Goal: Task Accomplishment & Management: Manage account settings

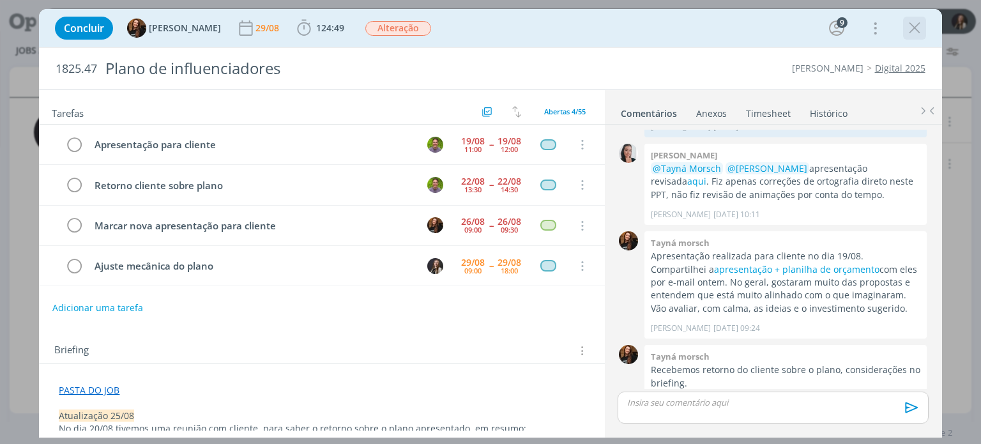
click at [907, 30] on icon "dialog" at bounding box center [914, 28] width 19 height 19
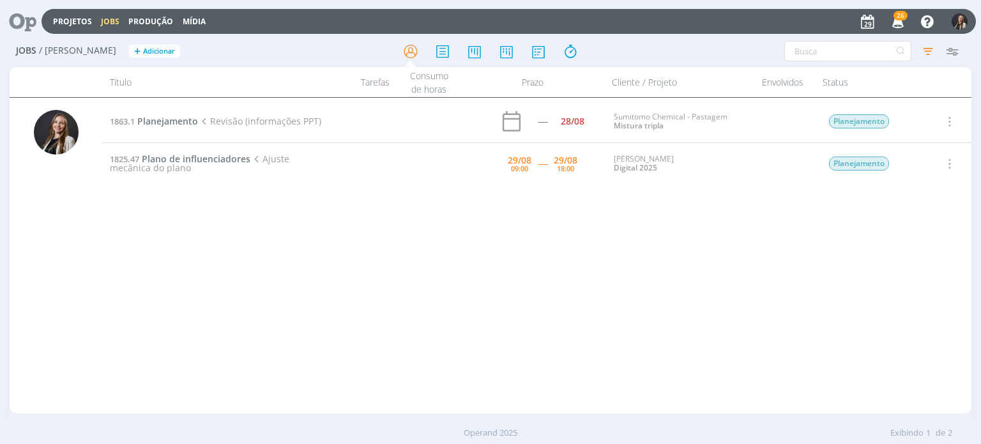
click at [314, 255] on div "1863.1 Planejamento Revisão (informações PPT) ----- 28/08 Sumitomo Chemical - P…" at bounding box center [536, 255] width 868 height 310
click at [179, 125] on span "Planejamento" at bounding box center [167, 121] width 61 height 12
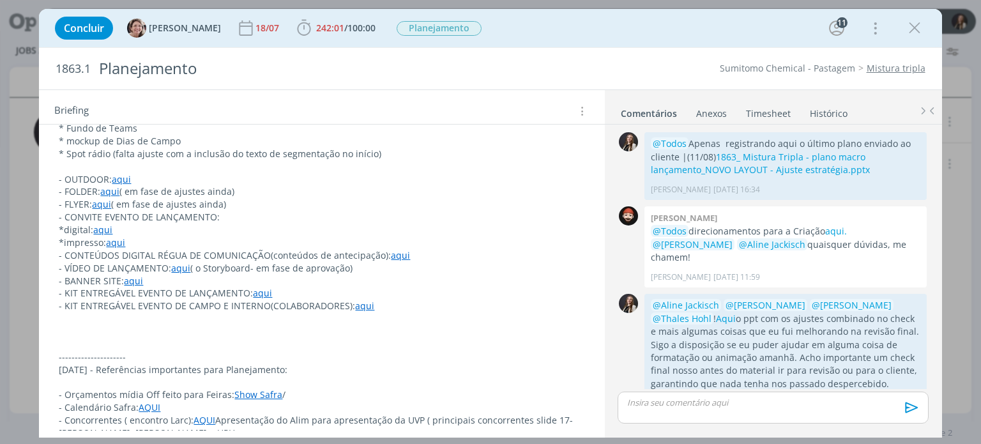
scroll to position [575, 0]
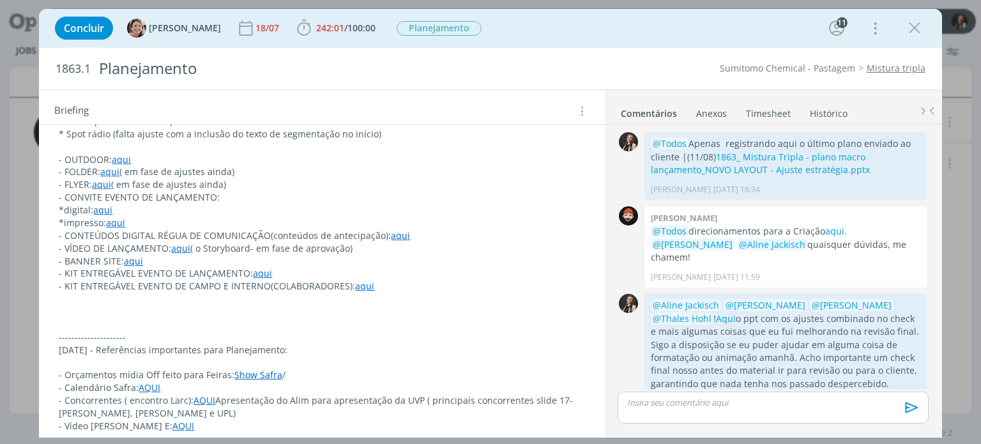
click at [536, 163] on p "- OUTDOOR: aqui" at bounding box center [321, 159] width 525 height 13
click at [307, 34] on span "242:01 / 100:00" at bounding box center [336, 28] width 84 height 19
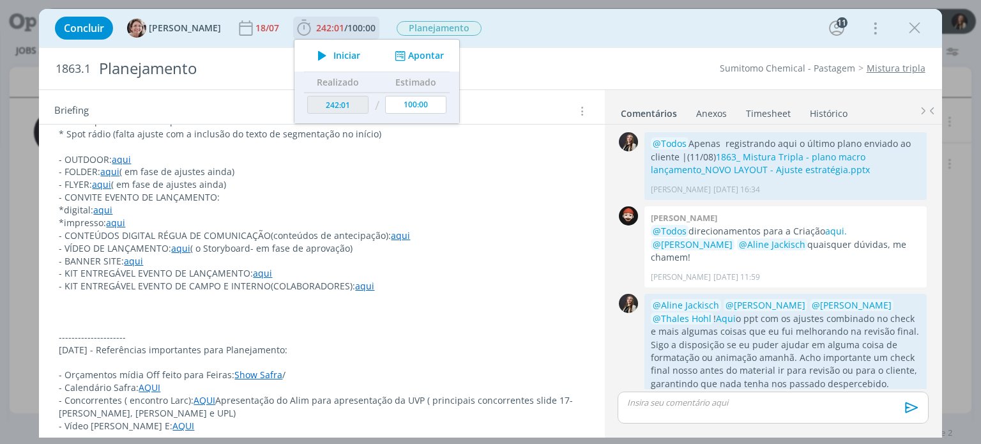
click at [397, 55] on button "Apontar" at bounding box center [417, 55] width 53 height 13
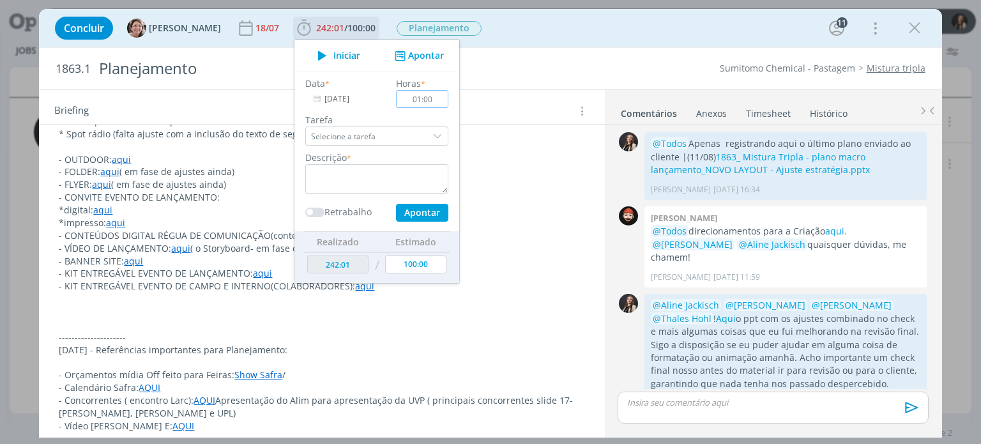
type input "01:00"
click at [322, 170] on textarea "dialog" at bounding box center [376, 178] width 143 height 29
type textarea "check interno diagramação"
click at [388, 138] on input "Selecione a tarefa" at bounding box center [376, 135] width 143 height 19
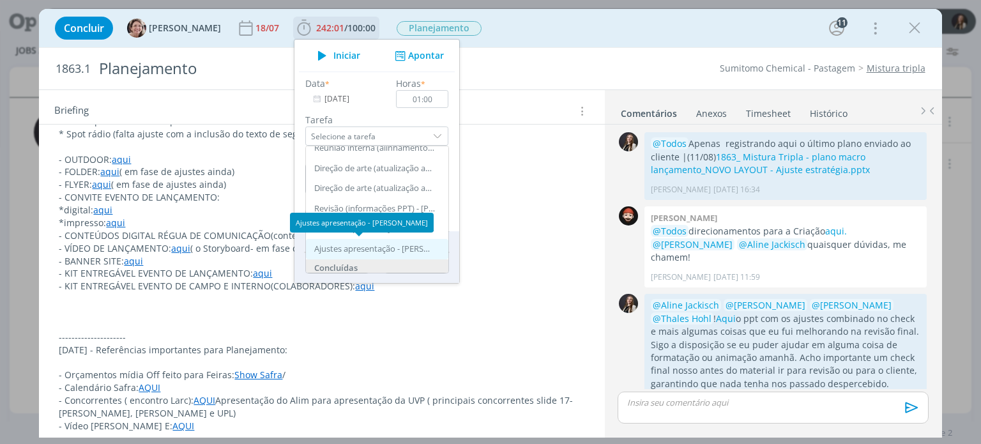
scroll to position [128, 0]
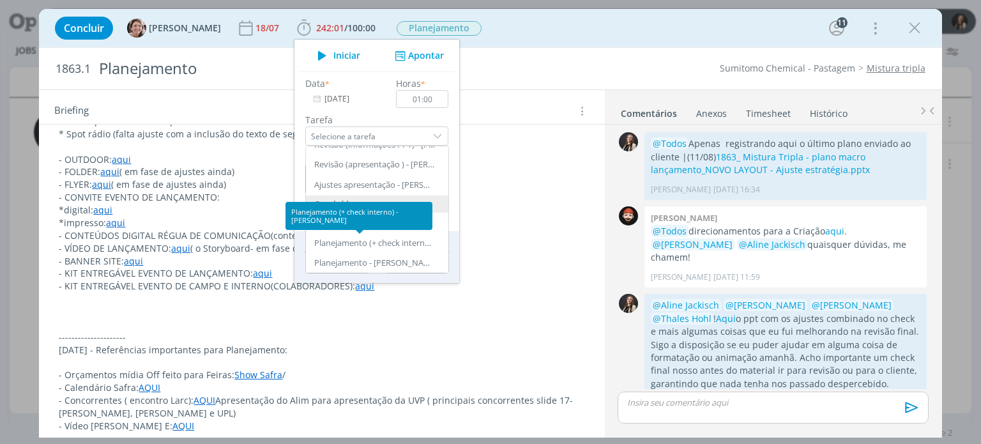
click at [368, 218] on div "Planejamento (+ check interno) - [PERSON_NAME]" at bounding box center [358, 216] width 147 height 28
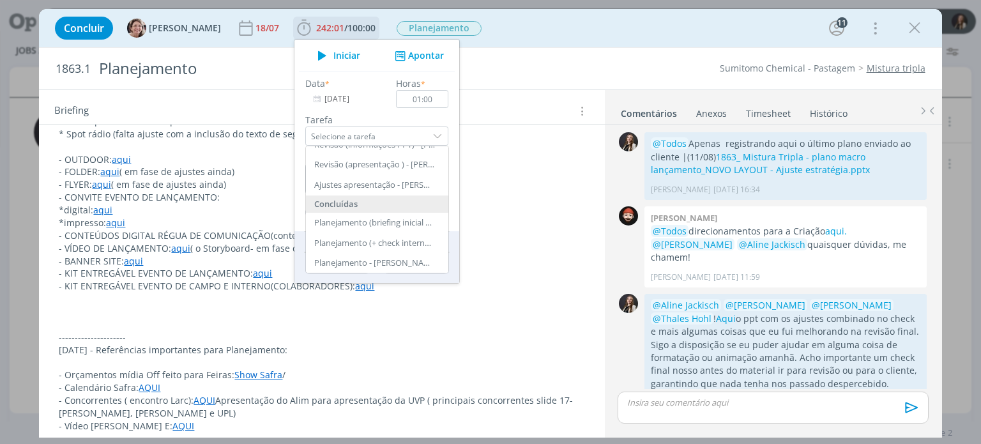
click at [363, 114] on label "Tarefa" at bounding box center [376, 119] width 143 height 13
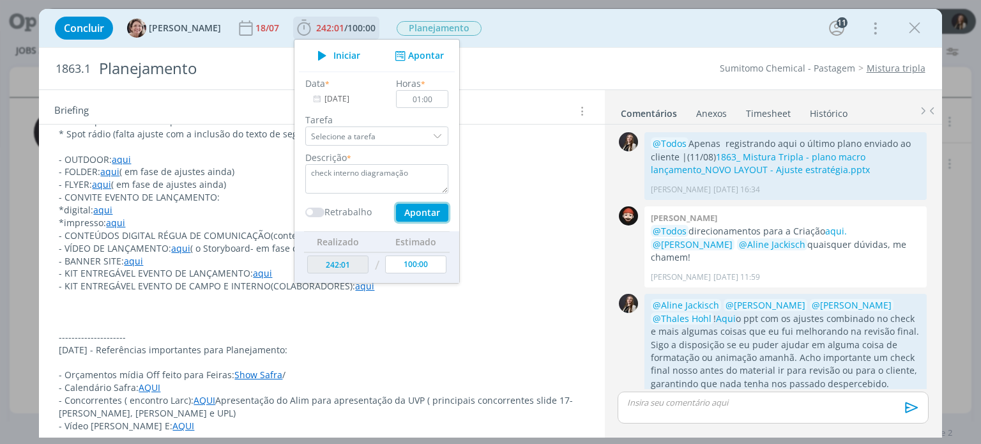
click at [402, 214] on button "Apontar" at bounding box center [422, 213] width 52 height 18
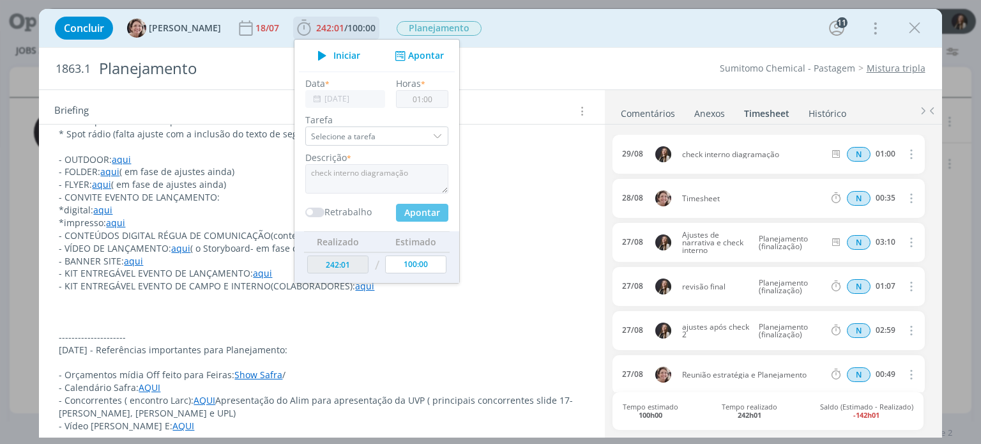
type input "243:01"
type input "00:00"
click at [912, 23] on icon "dialog" at bounding box center [914, 28] width 19 height 19
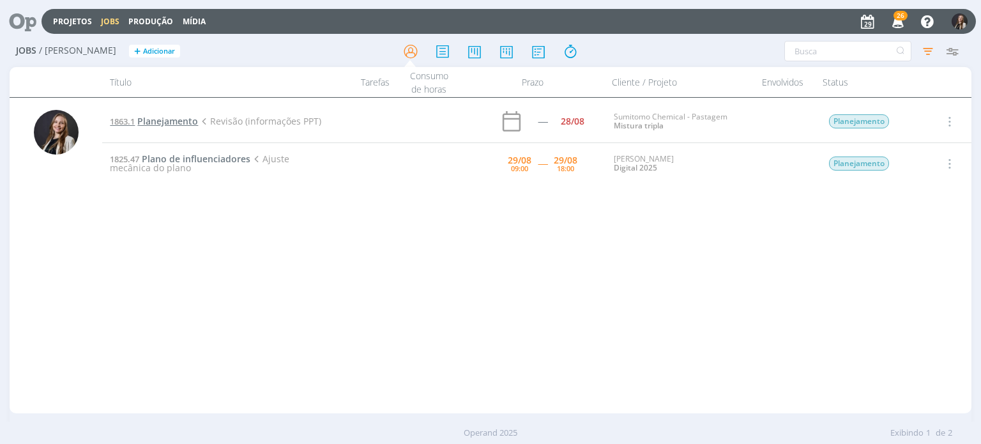
click at [176, 119] on span "Planejamento" at bounding box center [167, 121] width 61 height 12
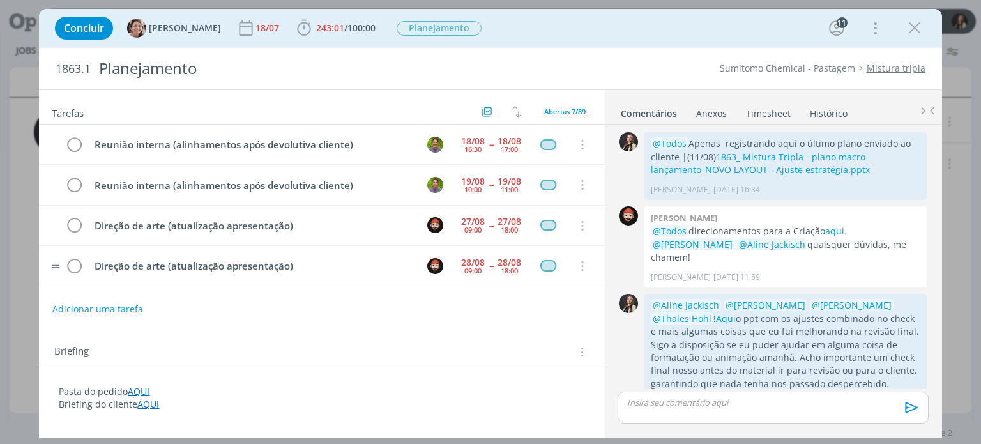
scroll to position [116, 0]
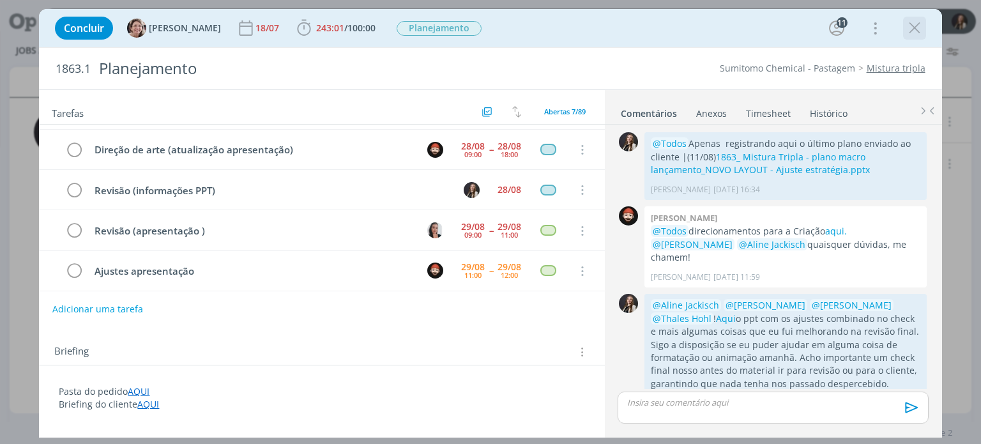
click at [910, 33] on icon "dialog" at bounding box center [914, 28] width 19 height 19
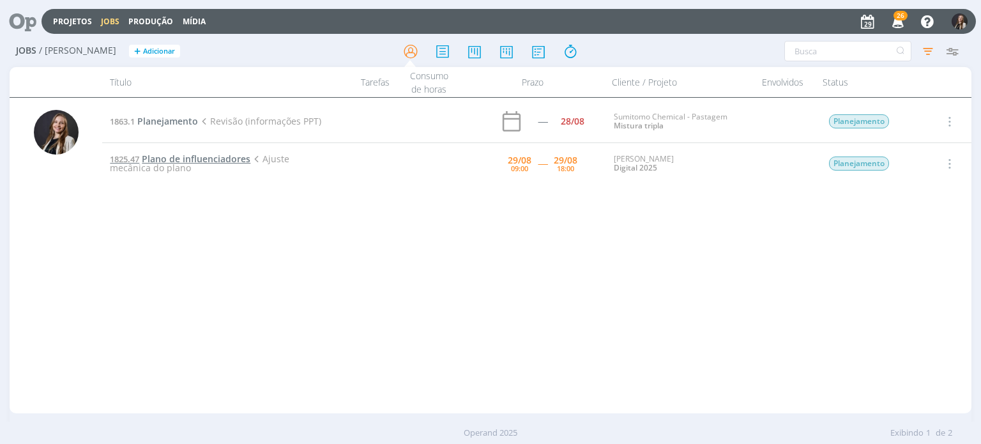
click at [208, 153] on span "Plano de influenciadores" at bounding box center [196, 159] width 109 height 12
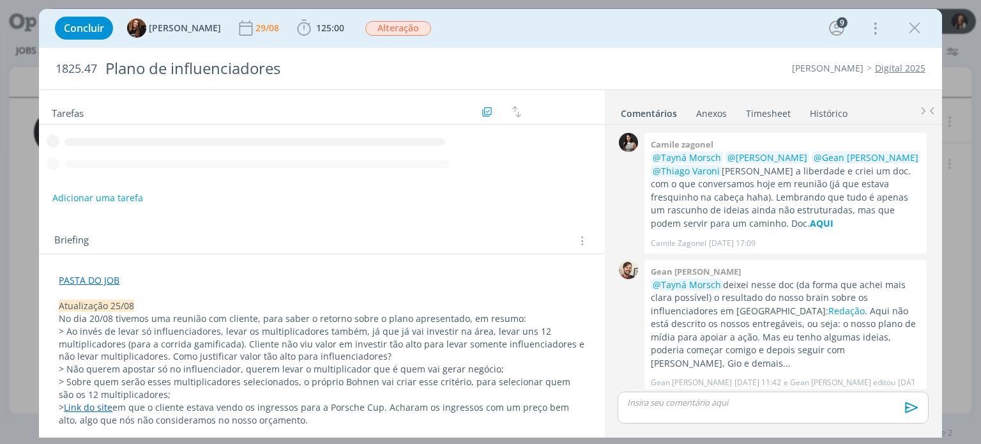
scroll to position [505, 0]
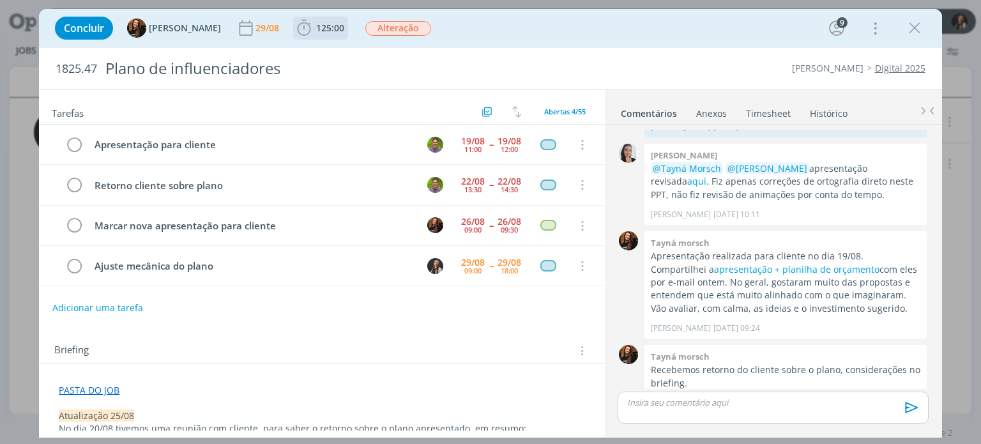
click at [316, 22] on span "125:00" at bounding box center [330, 28] width 28 height 12
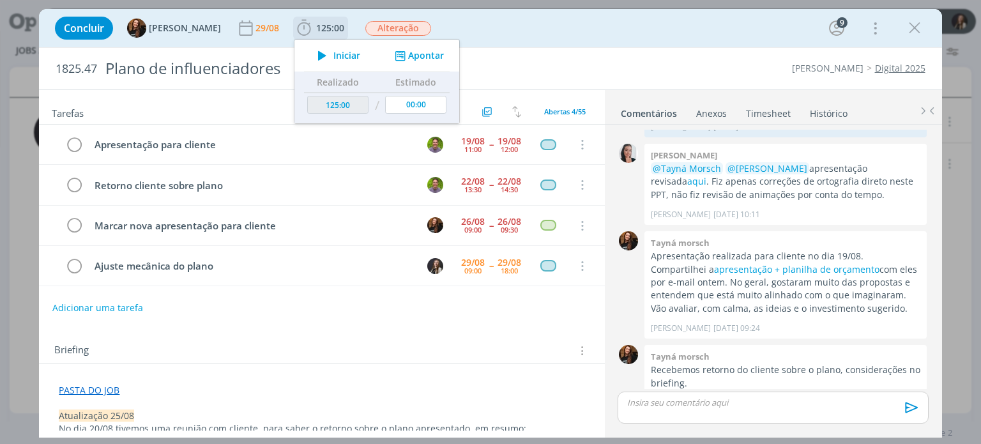
click at [404, 50] on button "Apontar" at bounding box center [417, 55] width 53 height 13
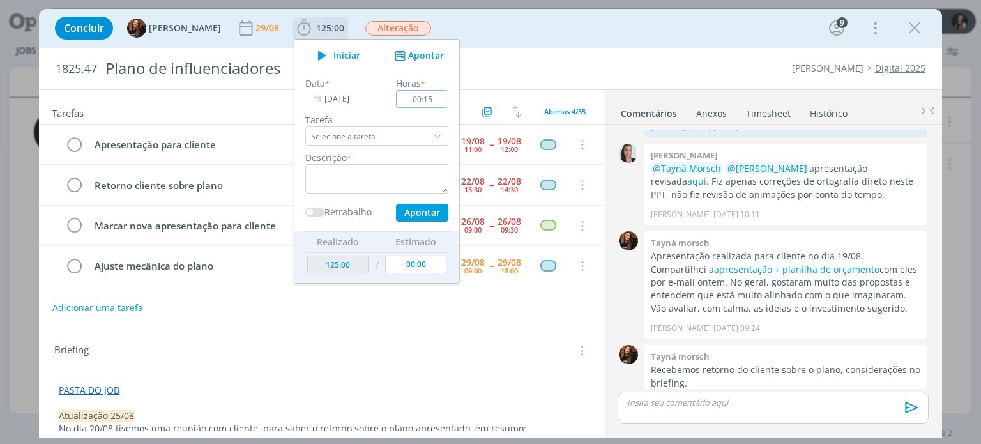
type input "00:15"
click at [411, 174] on textarea "dialog" at bounding box center [376, 178] width 143 height 29
type textarea "a"
drag, startPoint x: 337, startPoint y: 174, endPoint x: 176, endPoint y: 168, distance: 161.0
click at [176, 168] on div "Concluir Tayná Morsch 29/08 125:00 Iniciar Apontar Data * [DATE] Horas * 00:15 …" at bounding box center [490, 223] width 902 height 428
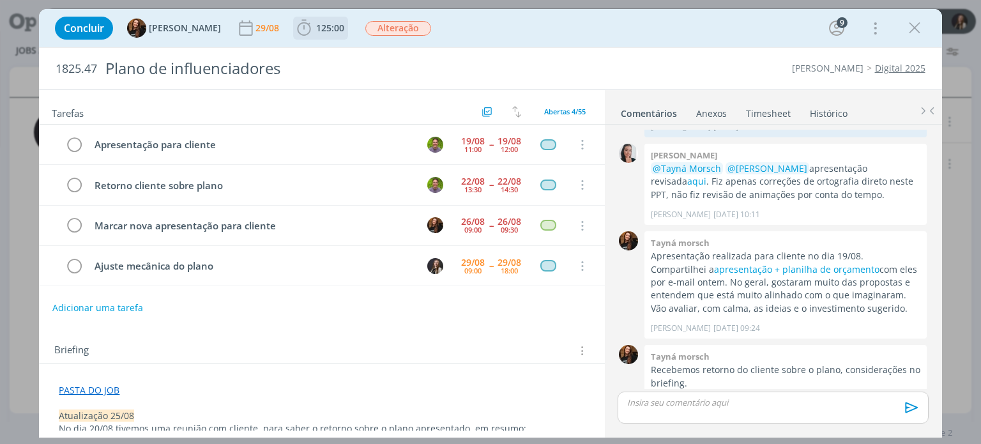
click at [316, 26] on span "125:00" at bounding box center [330, 28] width 28 height 12
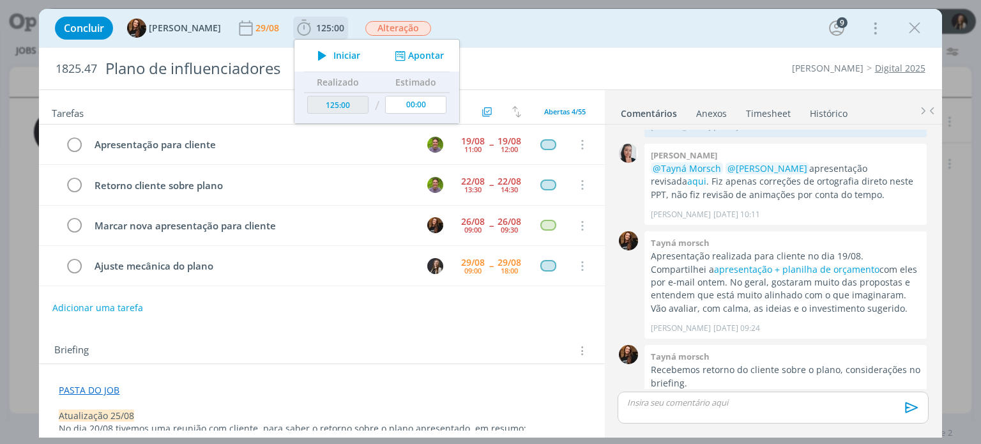
click at [411, 52] on button "Apontar" at bounding box center [417, 55] width 53 height 13
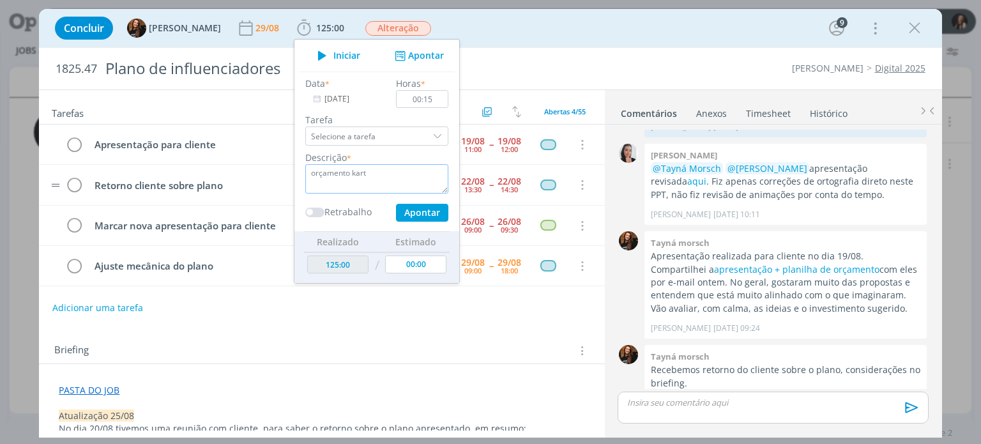
drag, startPoint x: 337, startPoint y: 171, endPoint x: 252, endPoint y: 169, distance: 85.6
click at [252, 169] on div "Concluir Tayná Morsch 29/08 125:00 Iniciar Apontar Data * [DATE] Horas * 00:15 …" at bounding box center [490, 223] width 902 height 428
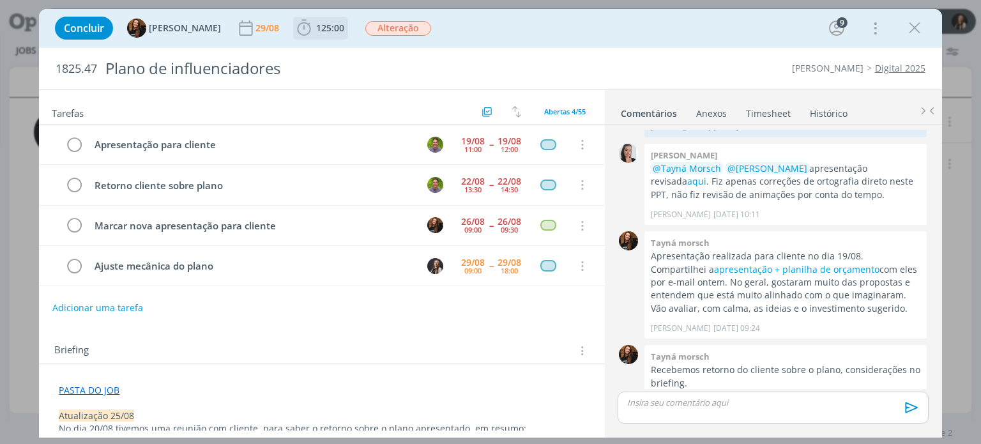
click at [315, 37] on span "125:00" at bounding box center [320, 28] width 52 height 19
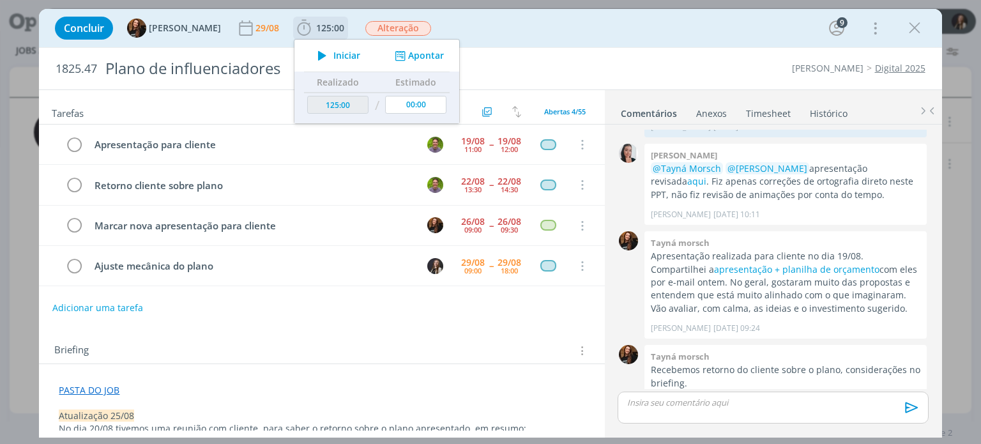
click at [407, 63] on div "Iniciar Apontar" at bounding box center [376, 56] width 165 height 32
click at [408, 56] on button "Apontar" at bounding box center [417, 55] width 53 height 13
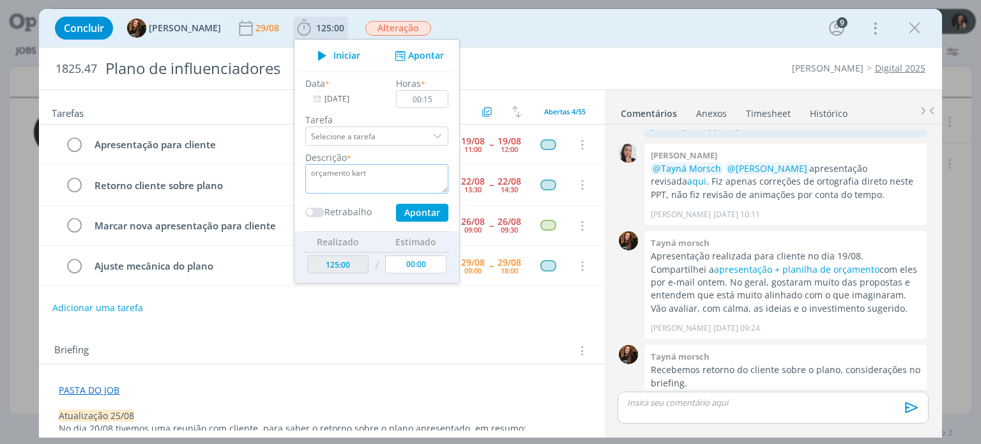
click at [346, 177] on textarea "orçamento kart" at bounding box center [376, 178] width 143 height 29
drag, startPoint x: 362, startPoint y: 172, endPoint x: 191, endPoint y: 170, distance: 171.1
click at [188, 170] on div "Concluir Tayná Morsch 29/08 125:00 Iniciar Apontar Data * [DATE] Horas * 00:15 …" at bounding box center [490, 223] width 902 height 428
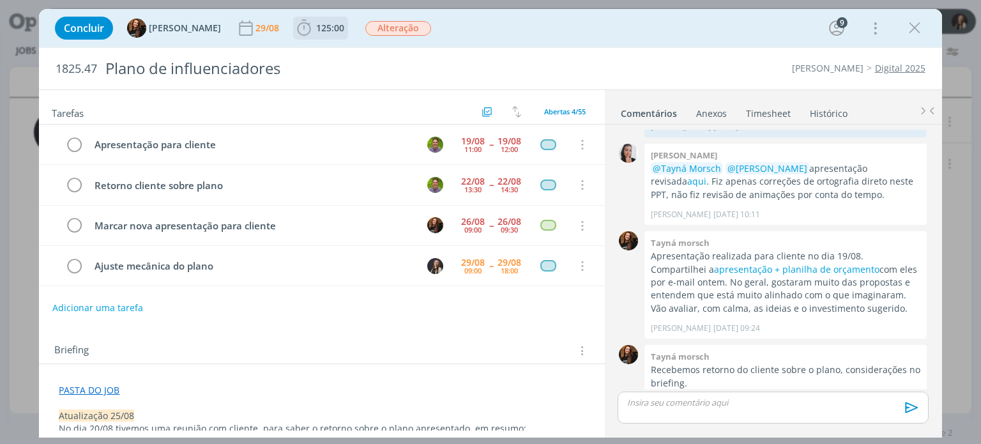
click at [295, 21] on icon "dialog" at bounding box center [303, 28] width 19 height 19
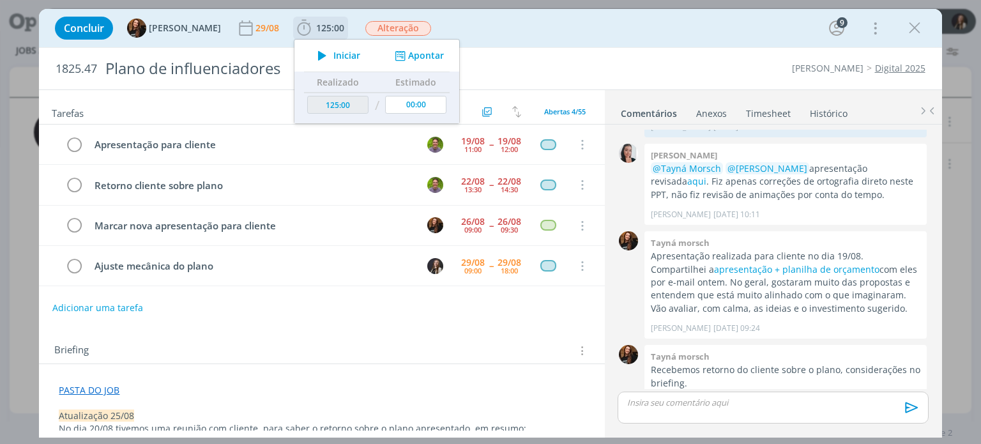
click at [401, 58] on button "Apontar" at bounding box center [417, 55] width 53 height 13
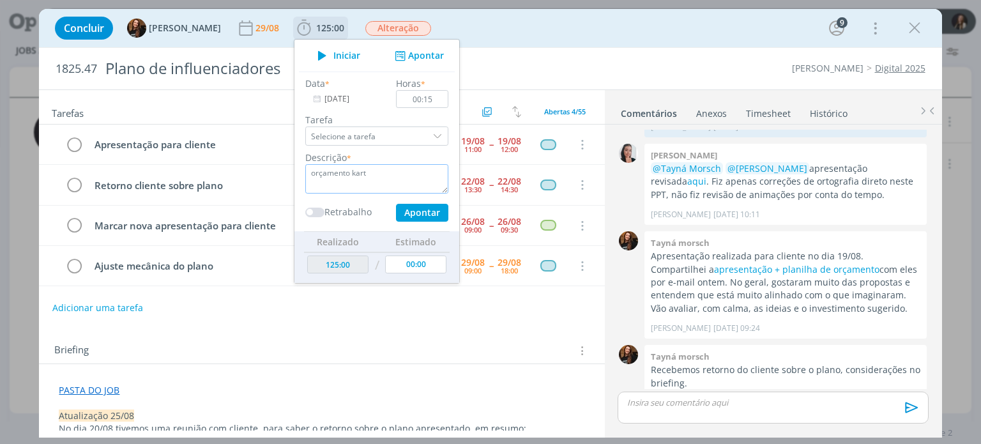
click at [347, 178] on textarea "orçamento kart" at bounding box center [376, 178] width 143 height 29
drag, startPoint x: 337, startPoint y: 172, endPoint x: 283, endPoint y: 172, distance: 53.6
click at [294, 172] on ul "Iniciar Apontar Data * [DATE] Horas * 00:15 Tarefa Selecione a tarefa Descrição…" at bounding box center [377, 161] width 166 height 245
type textarea "contatos sobre kart"
click at [407, 214] on button "Apontar" at bounding box center [422, 213] width 52 height 18
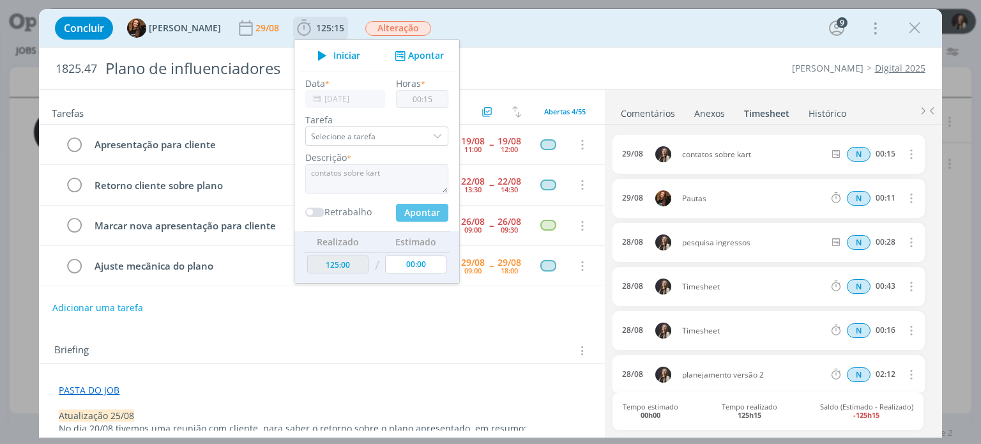
type input "00:00"
type input "125:15"
click at [554, 42] on div "Concluir Tayná Morsch 29/08 125:15 Iniciar Apontar Data * [DATE] Horas * 00:00 …" at bounding box center [490, 28] width 883 height 31
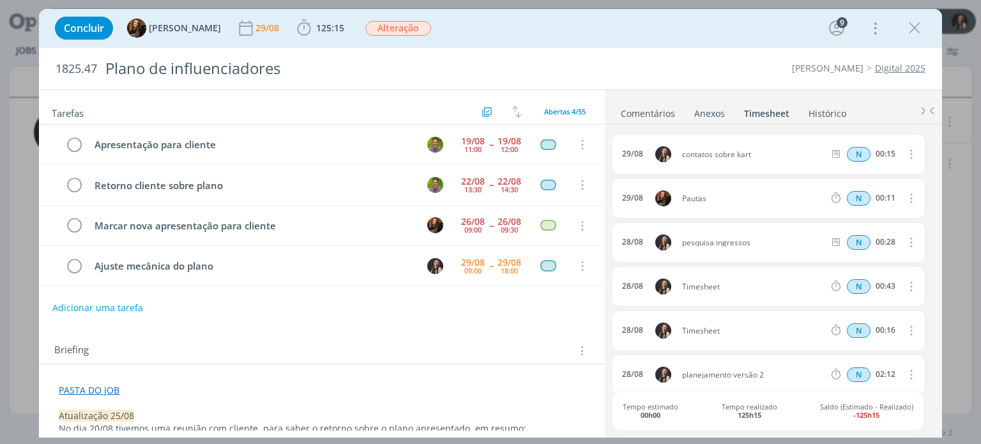
click at [904, 281] on icon "dialog" at bounding box center [910, 285] width 14 height 15
click at [854, 325] on link "Editar" at bounding box center [874, 328] width 101 height 20
drag, startPoint x: 626, startPoint y: 280, endPoint x: 594, endPoint y: 278, distance: 31.4
click at [594, 278] on body "Projetos Jobs Produção [GEOGRAPHIC_DATA] 26 Notificações Central de Ajuda Área …" at bounding box center [490, 222] width 981 height 444
click at [904, 326] on icon "dialog" at bounding box center [910, 329] width 14 height 15
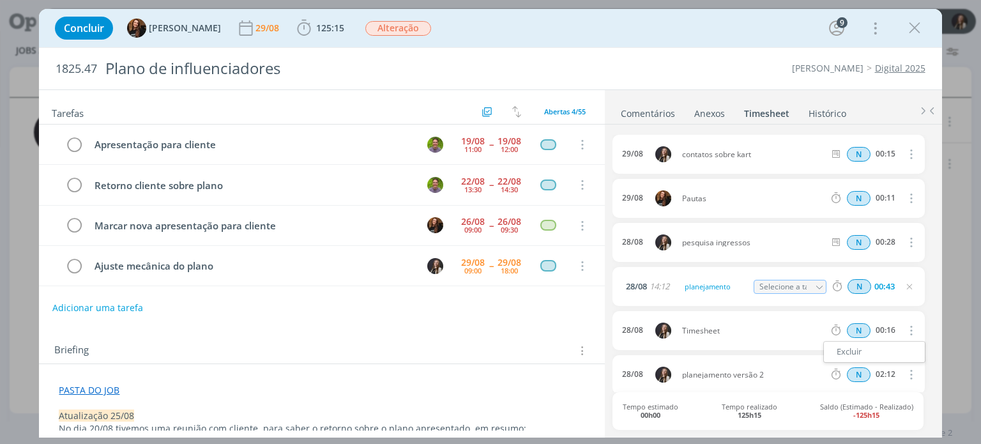
click at [736, 324] on div "28/08 Timesheet N 00:16 Excluir" at bounding box center [768, 330] width 312 height 39
click at [907, 326] on icon "dialog" at bounding box center [910, 329] width 14 height 15
click at [710, 331] on span "Timesheet" at bounding box center [753, 331] width 153 height 8
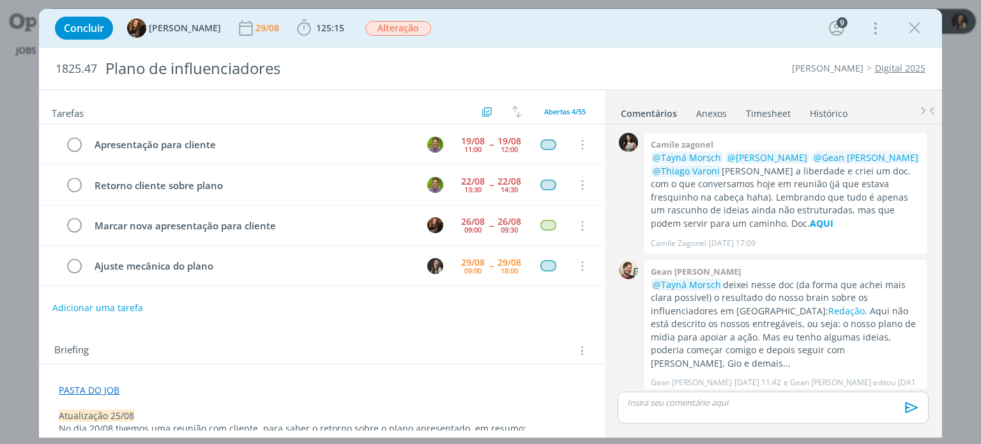
scroll to position [505, 0]
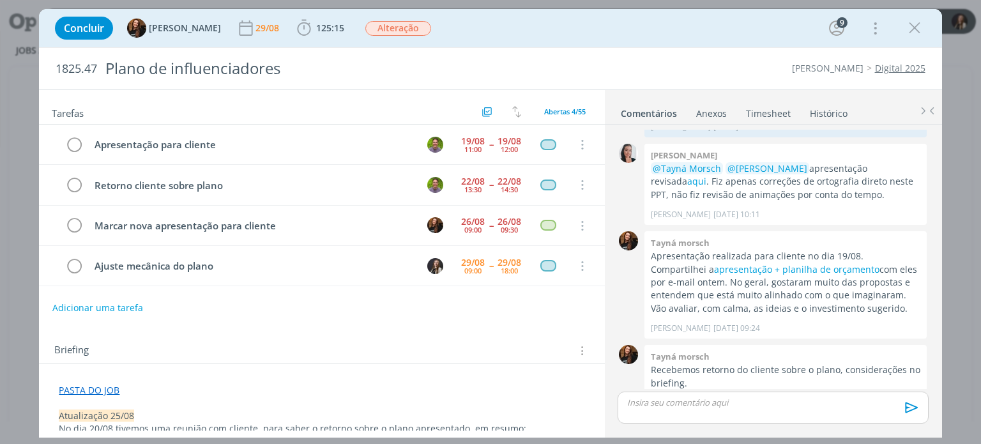
click at [764, 107] on link "Timesheet" at bounding box center [768, 111] width 46 height 19
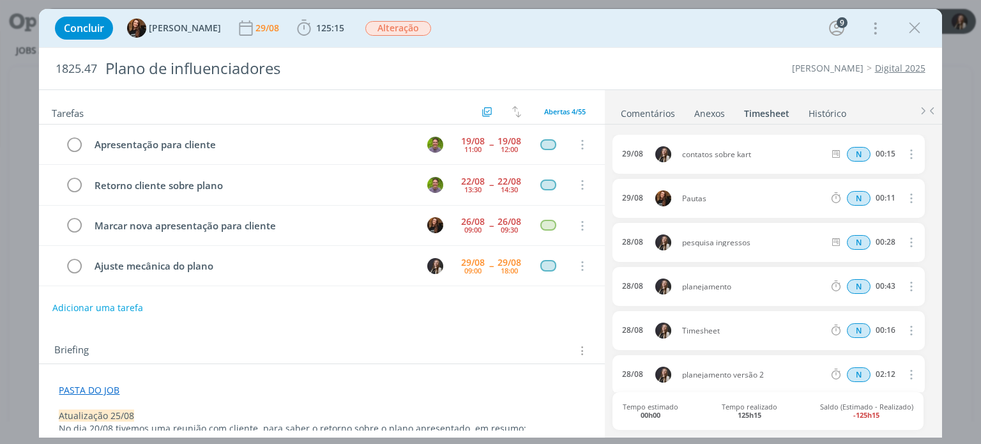
click at [903, 329] on icon "dialog" at bounding box center [910, 329] width 14 height 15
click at [843, 309] on link "Editar" at bounding box center [874, 309] width 101 height 20
drag, startPoint x: 725, startPoint y: 330, endPoint x: 645, endPoint y: 328, distance: 80.5
click at [593, 324] on body "Projetos Jobs Produção [GEOGRAPHIC_DATA] 26 Notificações Central de Ajuda Área …" at bounding box center [490, 222] width 981 height 444
click at [317, 23] on span "125:15" at bounding box center [330, 28] width 28 height 12
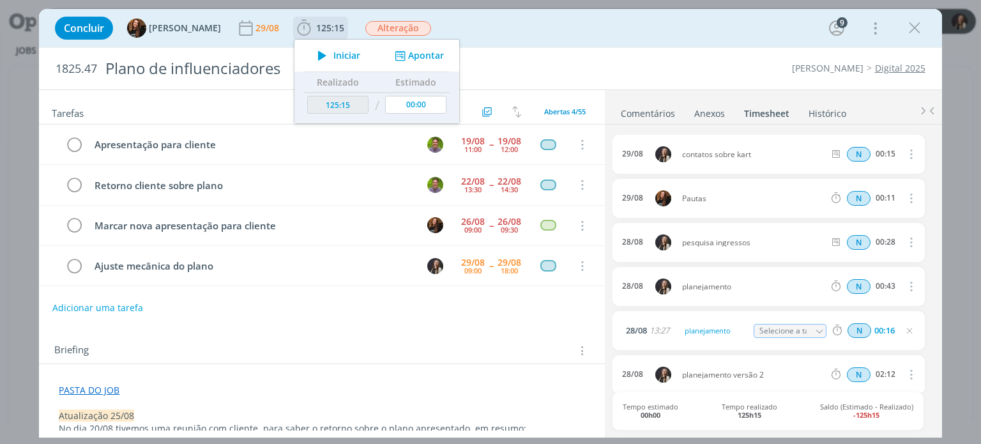
click at [317, 51] on icon "dialog" at bounding box center [322, 55] width 22 height 17
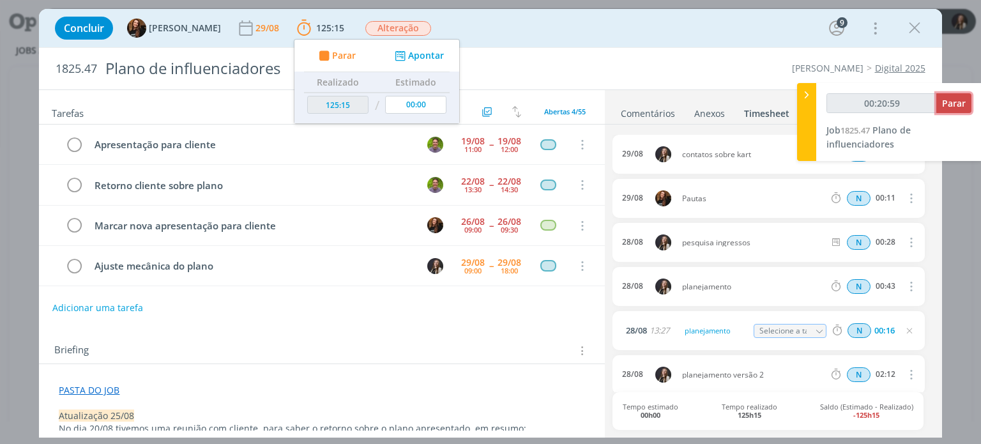
click at [956, 106] on span "Parar" at bounding box center [954, 103] width 24 height 12
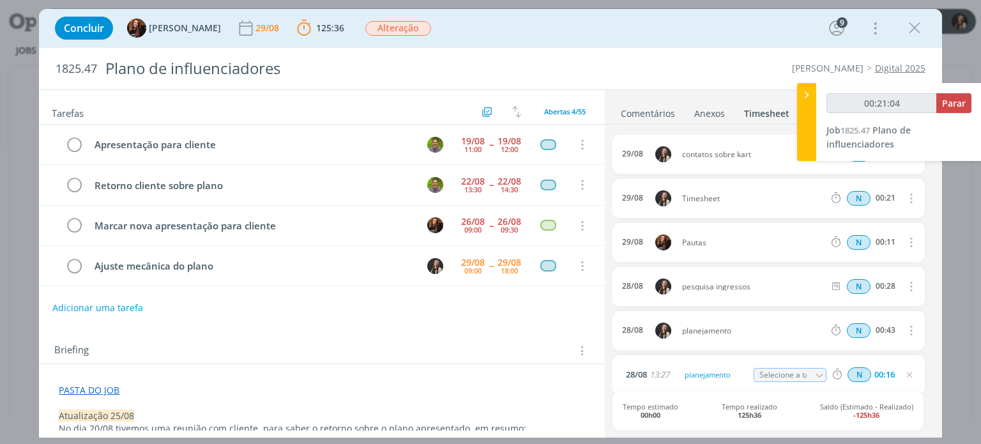
type input "00:21:00"
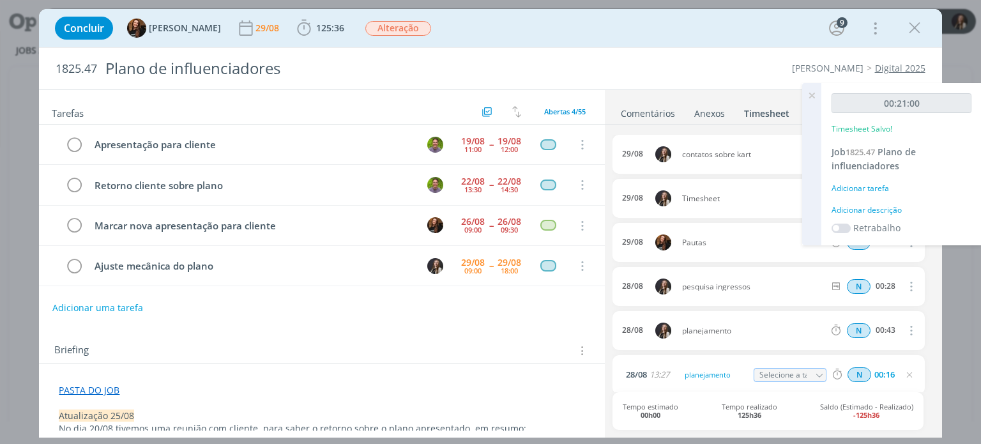
click at [885, 186] on div "Adicionar tarefa" at bounding box center [901, 188] width 140 height 11
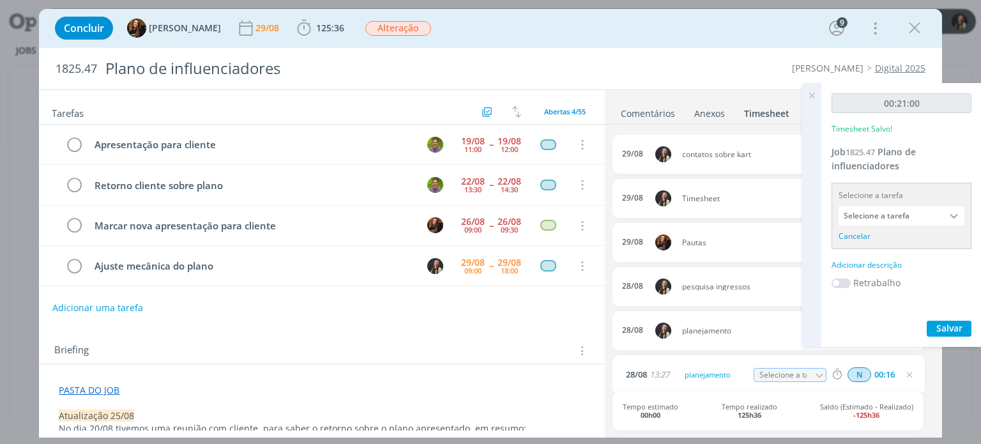
click at [893, 215] on input "Selecione a tarefa" at bounding box center [901, 215] width 126 height 19
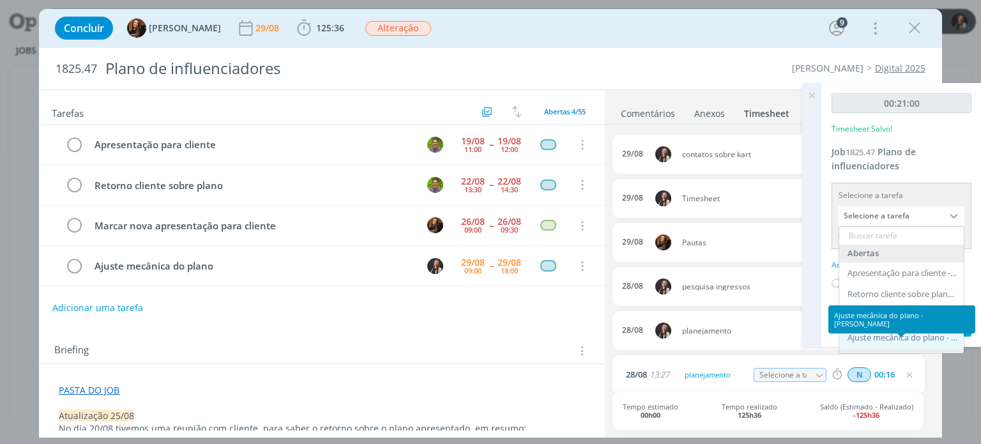
click at [887, 338] on div "Ajuste mecânica do plano - Lílian Fengler" at bounding box center [902, 338] width 110 height 10
type input "Ajuste mecânica do plano"
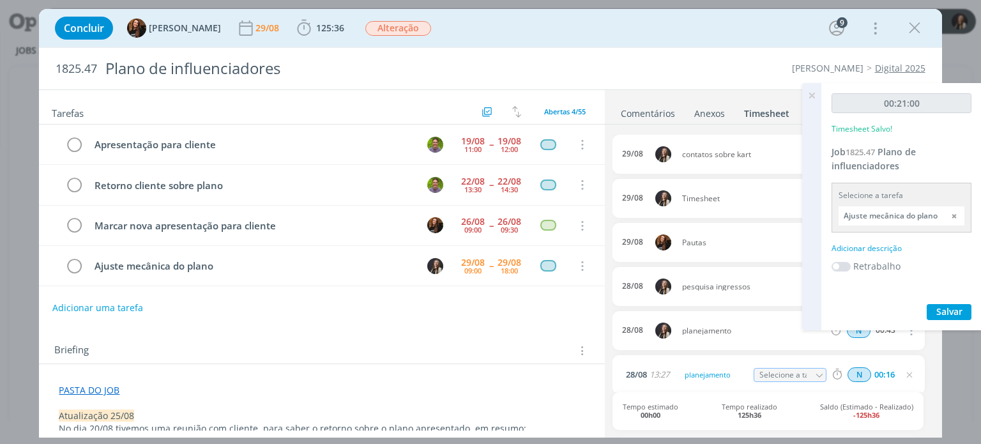
click at [868, 245] on div "Adicionar descrição" at bounding box center [901, 248] width 140 height 11
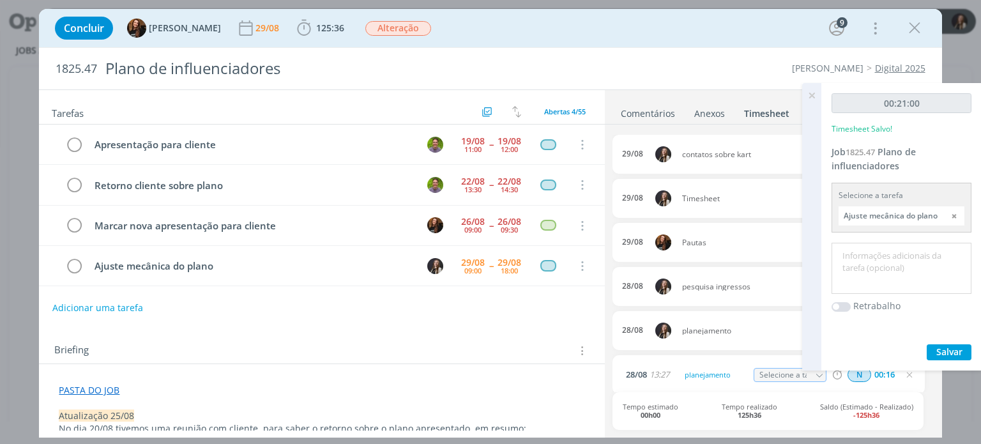
click at [889, 247] on textarea at bounding box center [900, 268] width 133 height 45
type textarea "contatos sobre ingressos"
click at [945, 342] on div "00:21:00 Timesheet Salvo! Job 1825.47 Plano de influenciadores Selecione a tare…" at bounding box center [901, 226] width 160 height 287
click at [946, 351] on span "Salvar" at bounding box center [949, 351] width 26 height 12
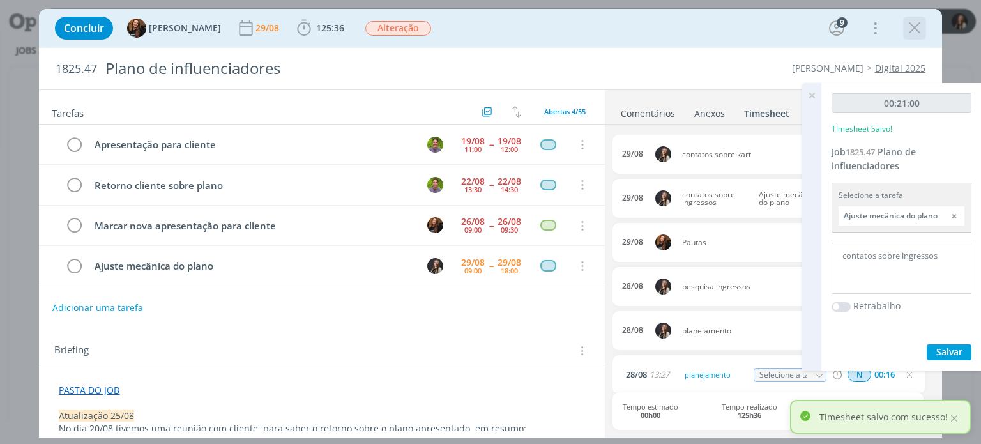
click at [914, 29] on icon "dialog" at bounding box center [914, 28] width 19 height 19
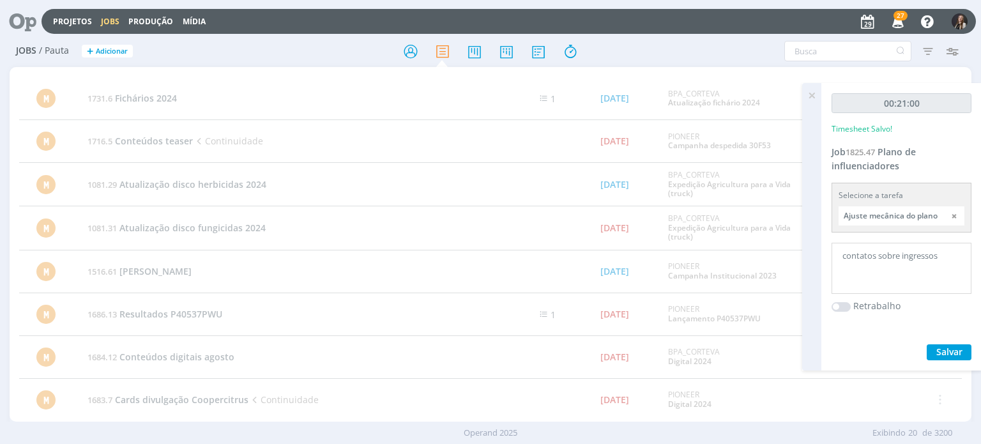
click at [813, 91] on icon at bounding box center [811, 95] width 23 height 25
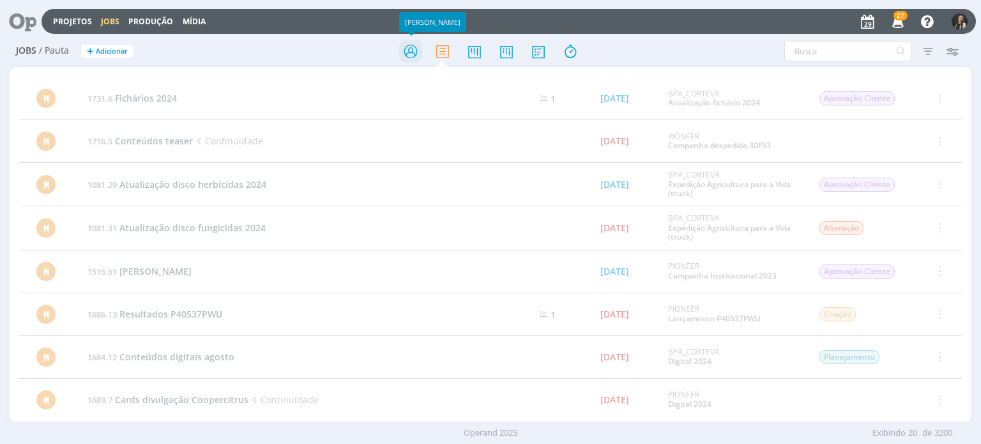
click at [414, 45] on icon at bounding box center [410, 51] width 23 height 25
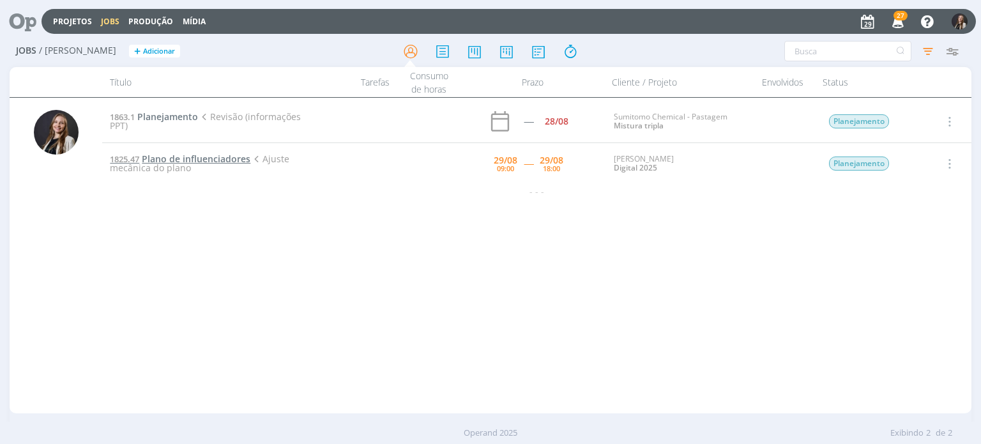
click at [197, 160] on span "Plano de influenciadores" at bounding box center [196, 159] width 109 height 12
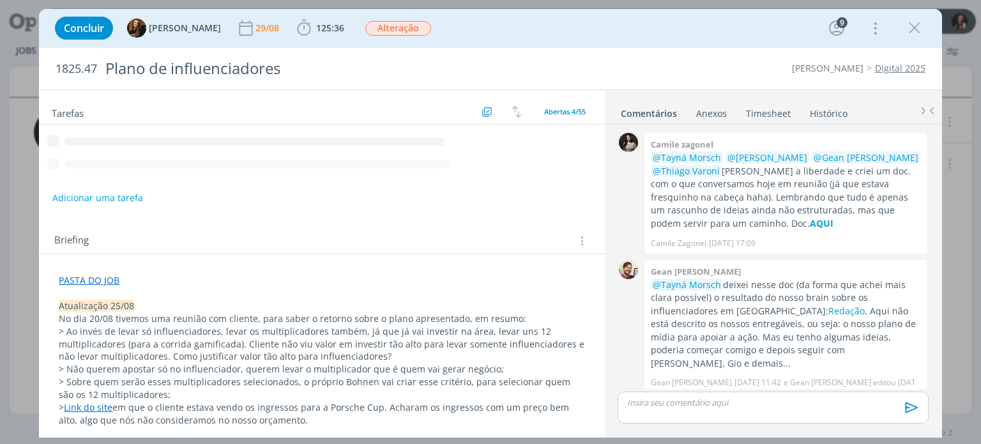
scroll to position [505, 0]
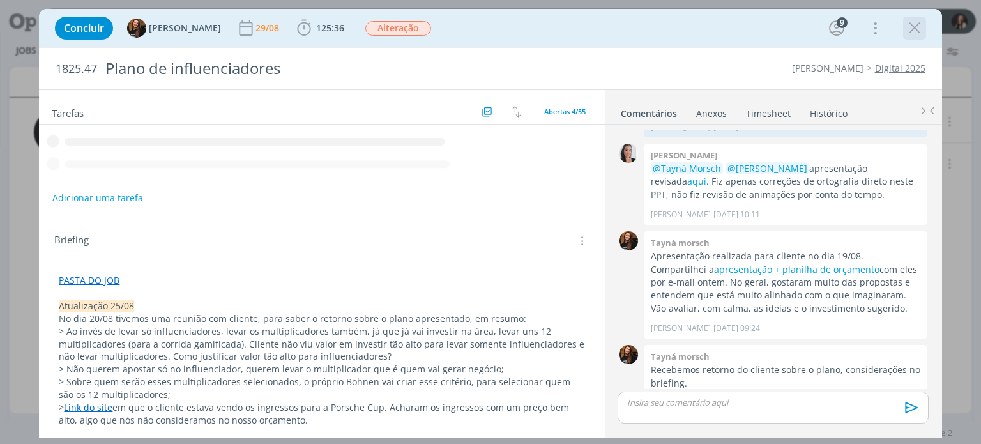
click at [909, 30] on icon "dialog" at bounding box center [914, 28] width 19 height 19
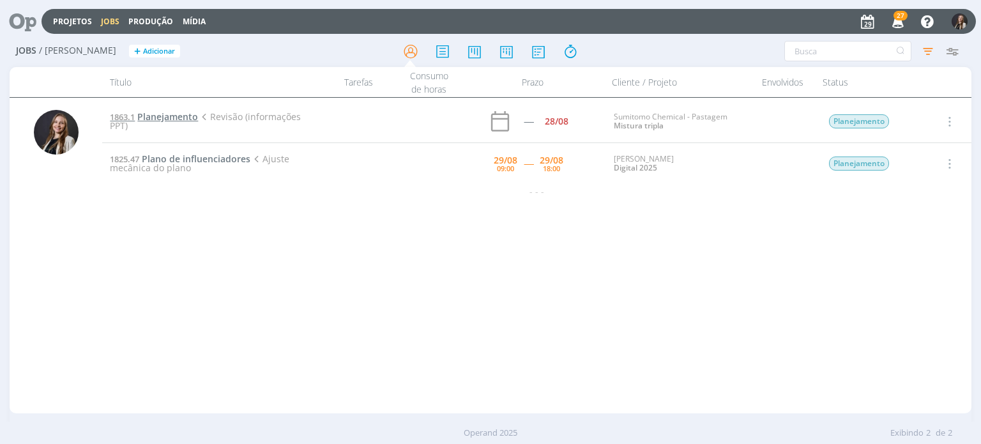
click at [176, 114] on span "Planejamento" at bounding box center [167, 116] width 61 height 12
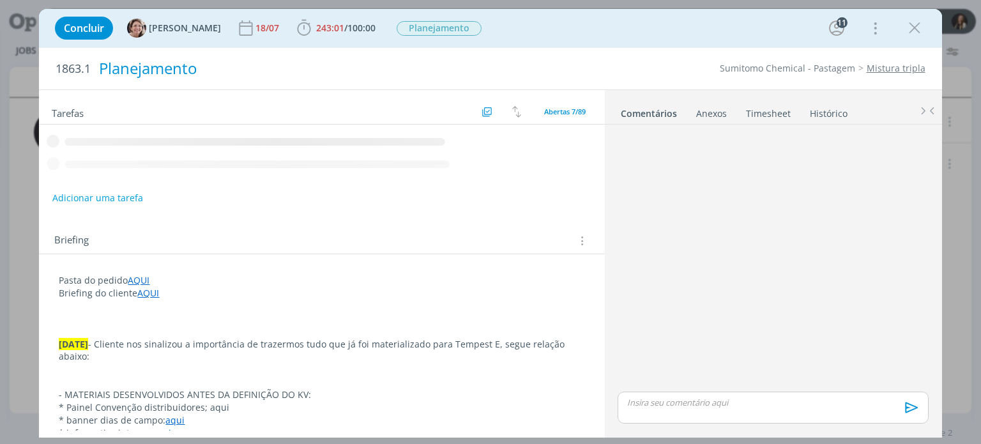
click at [322, 26] on span "243:01" at bounding box center [330, 28] width 28 height 12
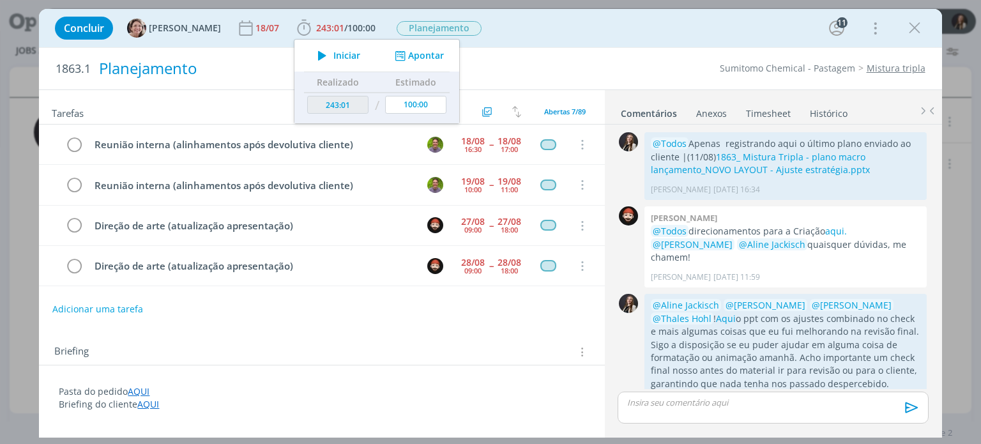
scroll to position [116, 0]
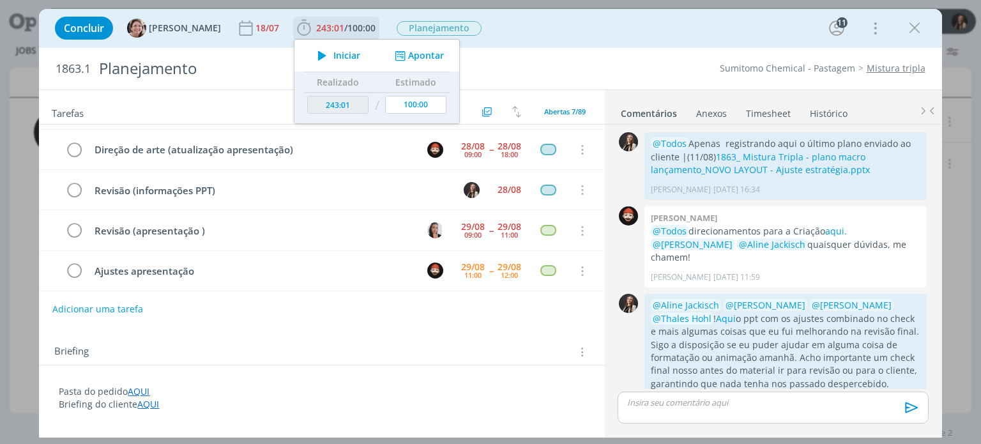
click at [335, 58] on span "Iniciar" at bounding box center [346, 55] width 27 height 9
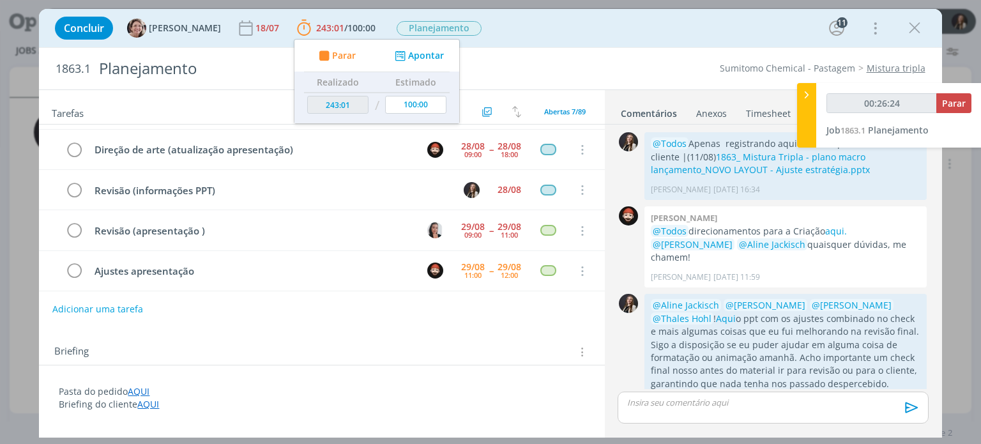
type input "00:26:25"
click at [957, 103] on span "Parar" at bounding box center [954, 103] width 24 height 12
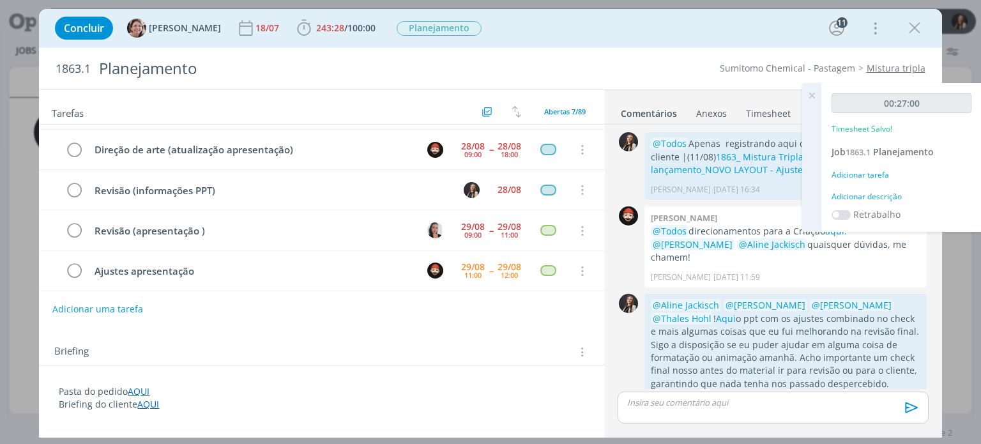
click at [868, 175] on div "Adicionar tarefa" at bounding box center [901, 174] width 140 height 11
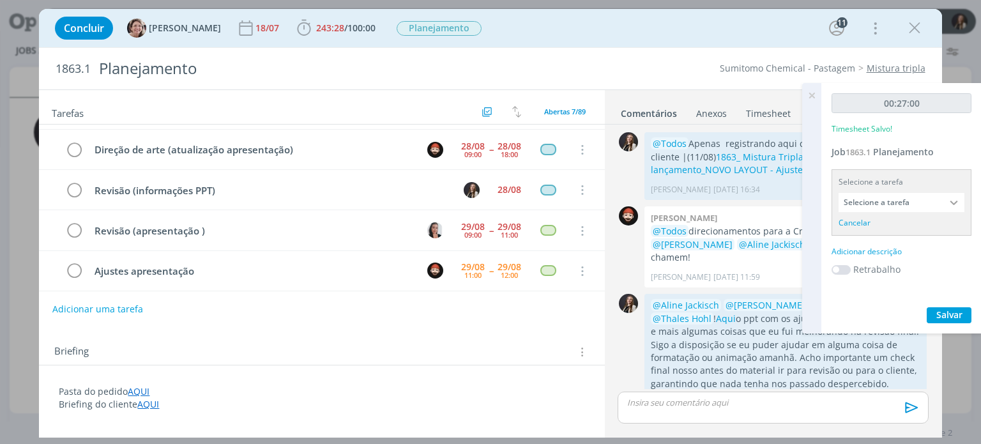
click at [873, 209] on input "Selecione a tarefa" at bounding box center [901, 202] width 126 height 19
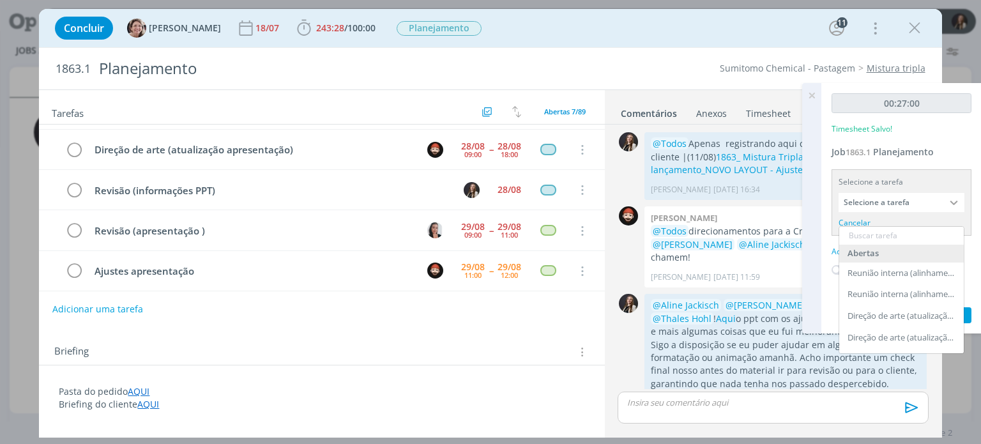
click at [876, 199] on input "Selecione a tarefa" at bounding box center [901, 202] width 126 height 19
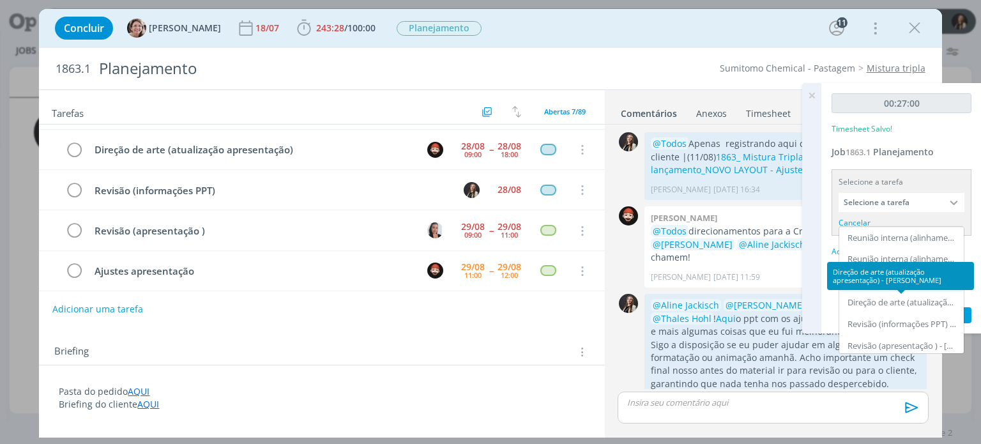
scroll to position [64, 0]
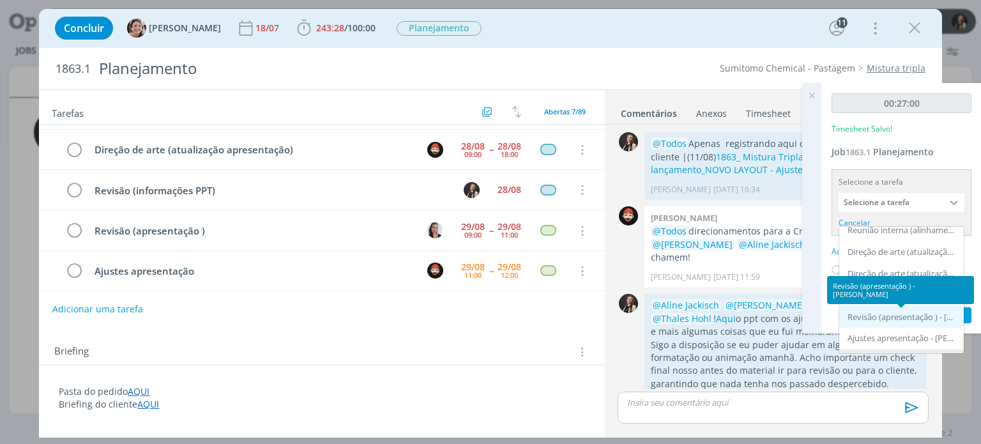
click at [900, 318] on div "Revisão (apresentação ) - [PERSON_NAME]" at bounding box center [902, 317] width 110 height 10
type input "Revisão (apresentação )"
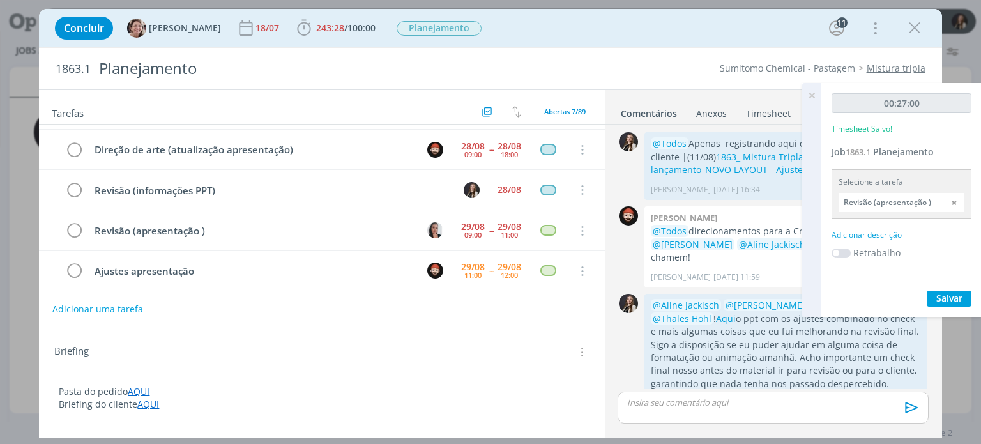
click at [878, 232] on div "Adicionar descrição" at bounding box center [901, 234] width 140 height 11
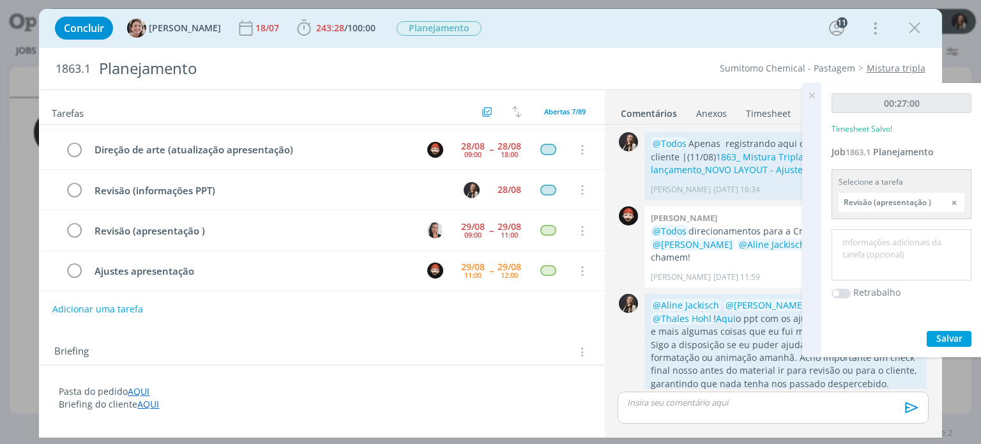
click at [872, 250] on textarea at bounding box center [900, 254] width 133 height 45
type textarea "ajuste período da régua de comunicação"
click at [955, 329] on div "00:27:00 Timesheet Salvo! Job 1863.1 Planejamento Selecione a tarefa Revisão (a…" at bounding box center [901, 220] width 160 height 274
click at [952, 336] on span "Salvar" at bounding box center [949, 338] width 26 height 12
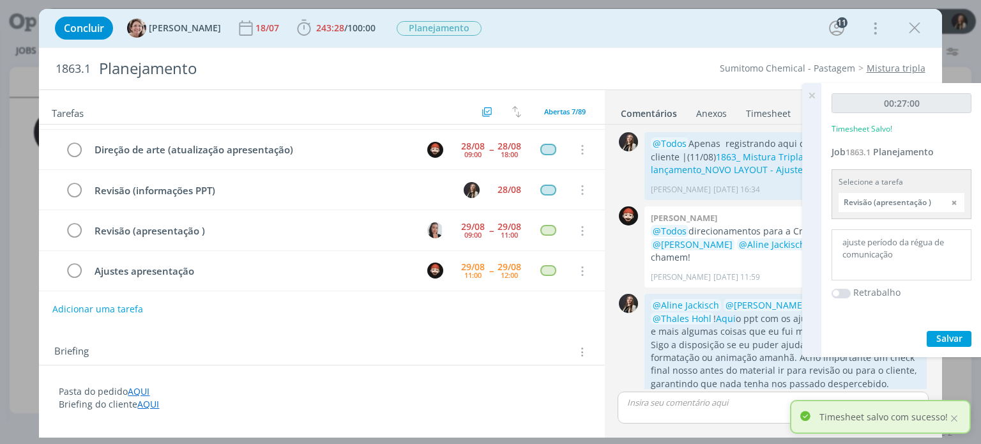
click at [814, 94] on icon at bounding box center [811, 95] width 23 height 25
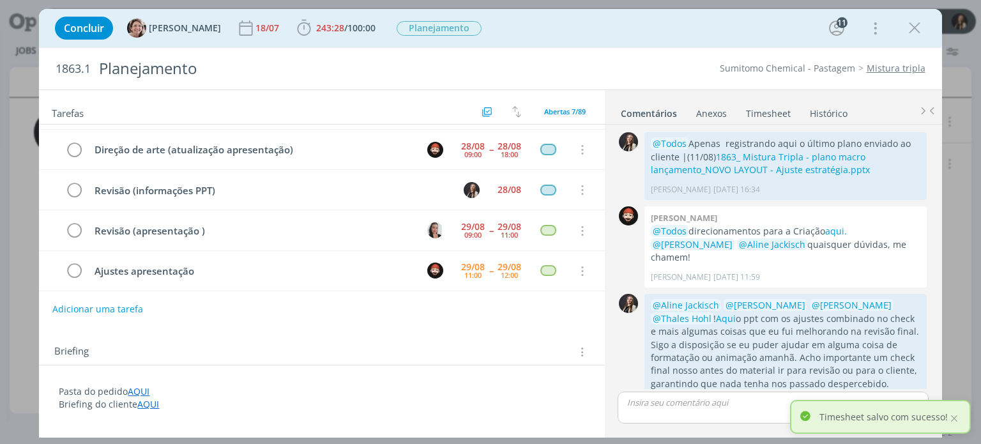
click at [915, 26] on icon "dialog" at bounding box center [914, 28] width 19 height 19
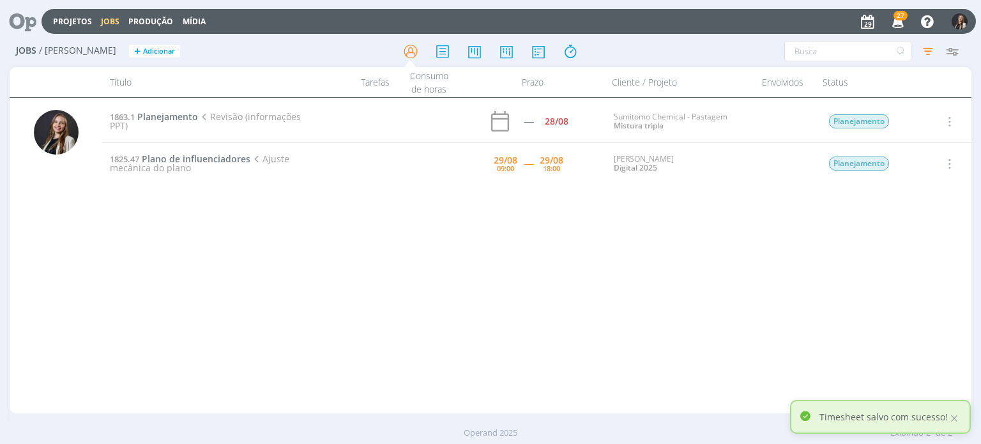
click at [578, 336] on div "1863.1 Planejamento Revisão (informações PPT) ----- 28/08 Sumitomo Chemical - P…" at bounding box center [536, 255] width 868 height 310
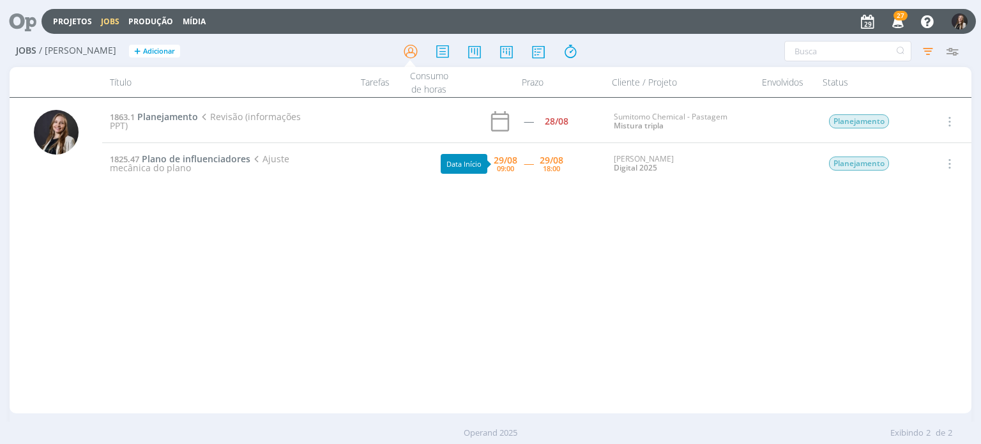
click at [501, 255] on div "1863.1 Planejamento Revisão (informações PPT) ----- 28/08 Sumitomo Chemical - P…" at bounding box center [536, 255] width 868 height 310
click at [541, 306] on div "1863.1 Planejamento Revisão (informações PPT) ----- 28/08 Sumitomo Chemical - P…" at bounding box center [536, 255] width 868 height 310
